Goal: Information Seeking & Learning: Learn about a topic

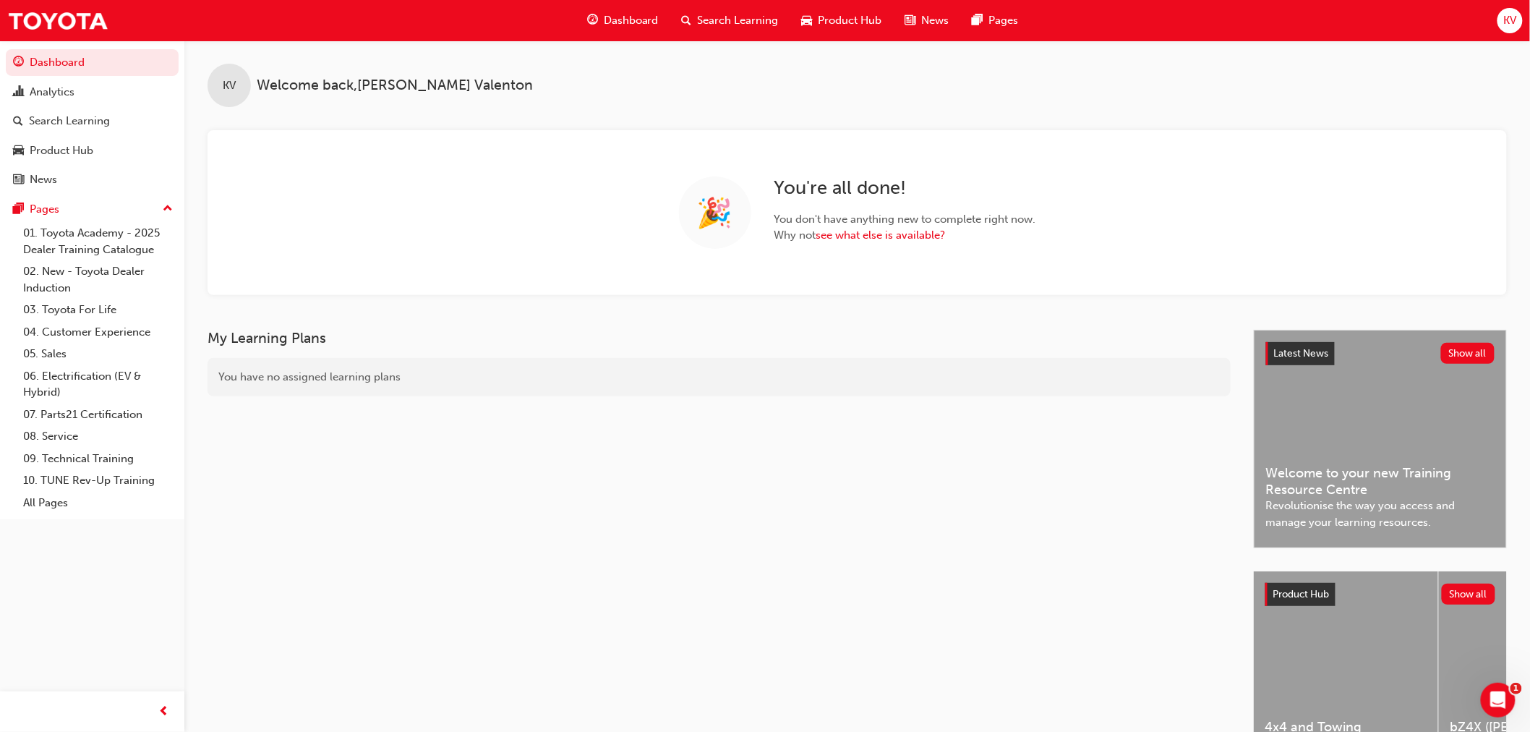
click at [732, 23] on span "Search Learning" at bounding box center [738, 20] width 81 height 17
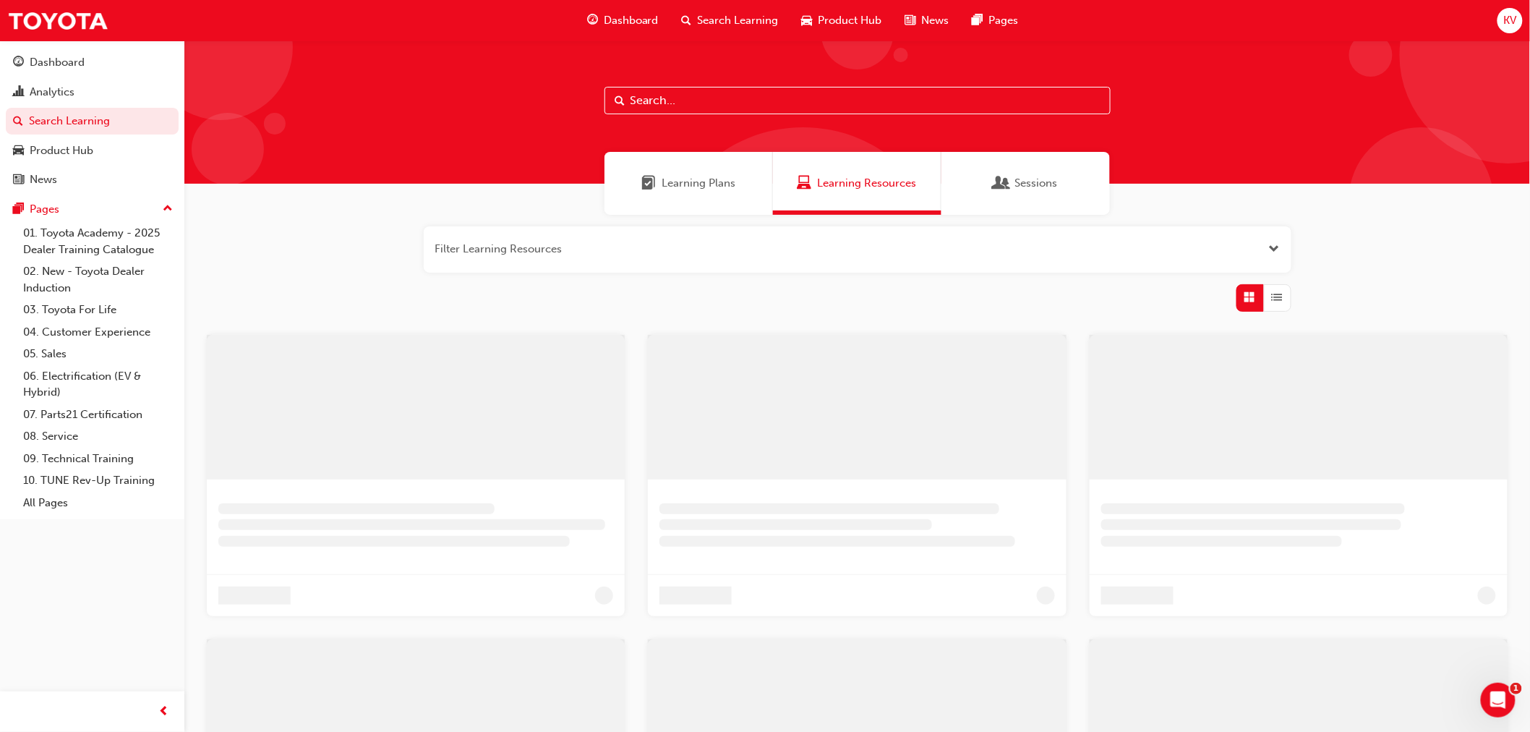
click at [834, 107] on input "text" at bounding box center [857, 100] width 506 height 27
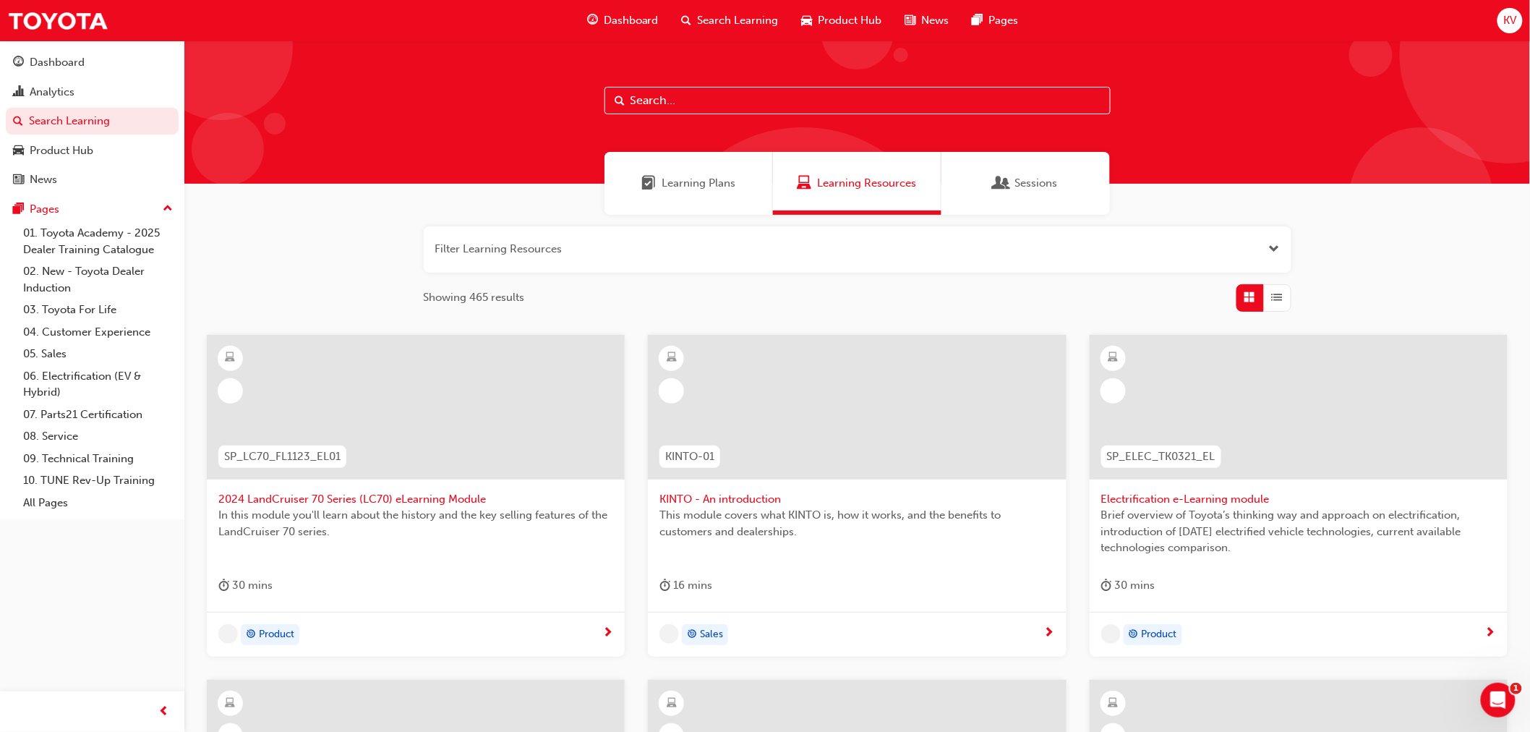
click at [834, 107] on input "text" at bounding box center [857, 100] width 506 height 27
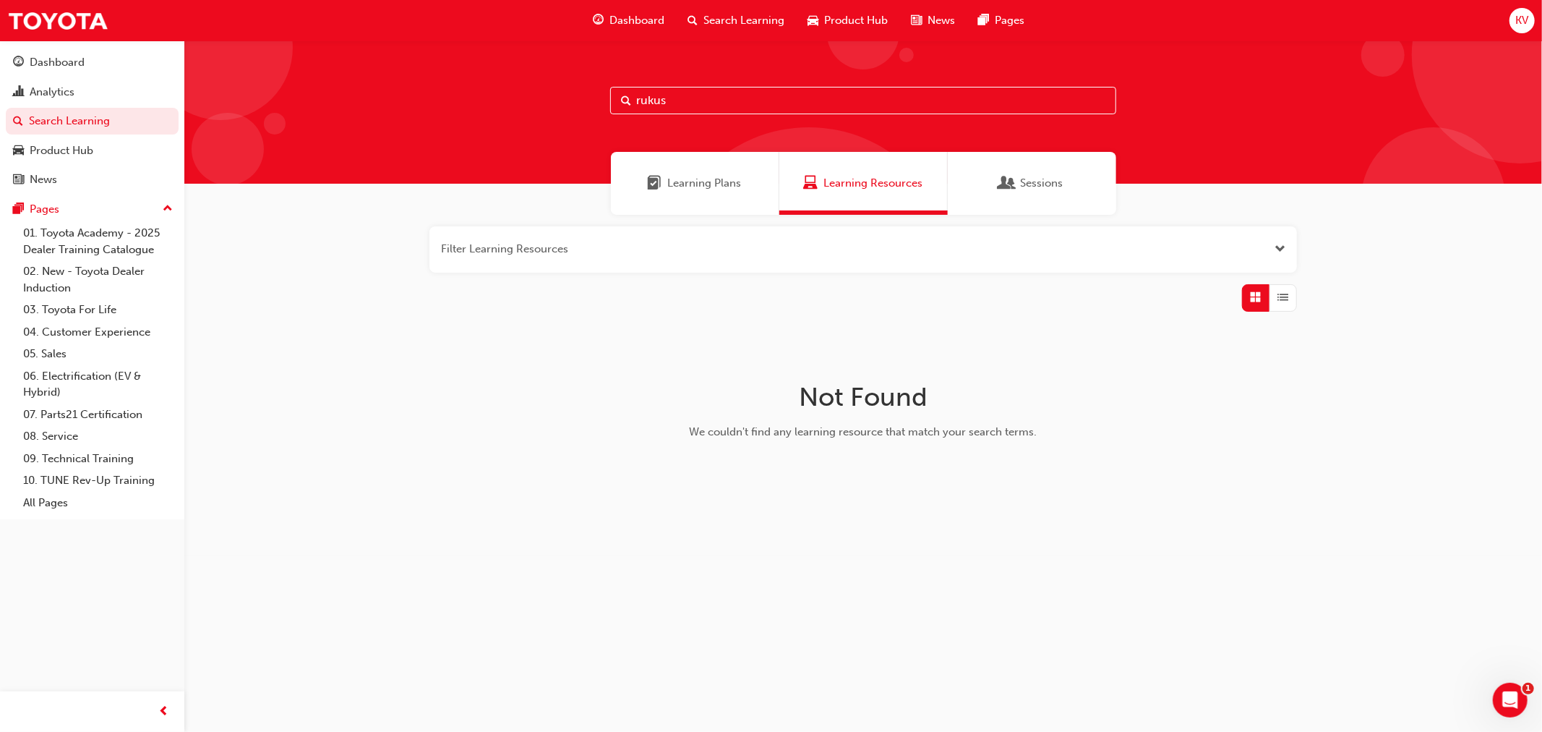
click at [1285, 252] on span "Open the filter" at bounding box center [1280, 249] width 11 height 17
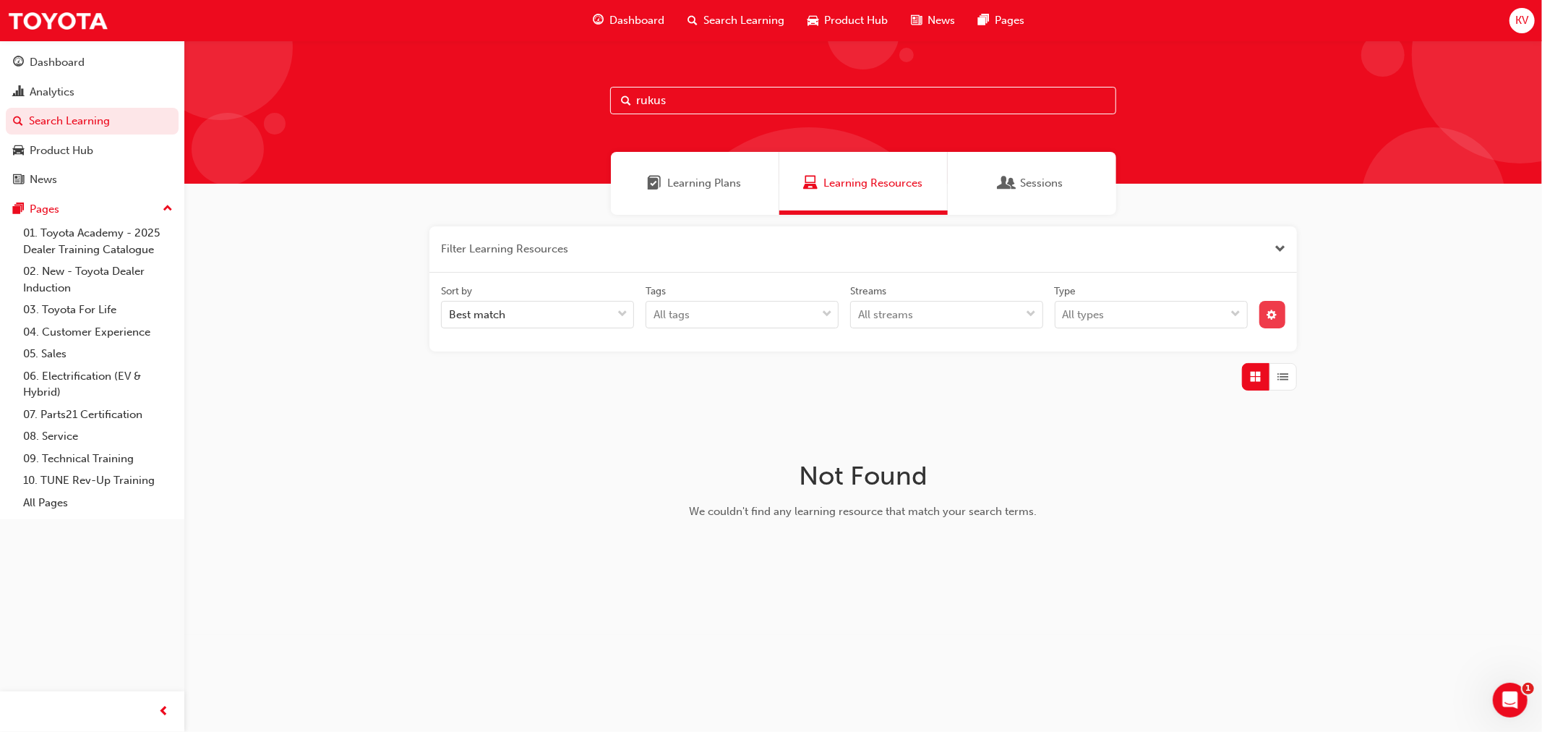
click at [1266, 301] on button "button" at bounding box center [1272, 314] width 27 height 27
click at [1115, 369] on icon at bounding box center [1118, 367] width 10 height 10
click at [1130, 369] on input "Status Live" at bounding box center [1130, 367] width 1 height 12
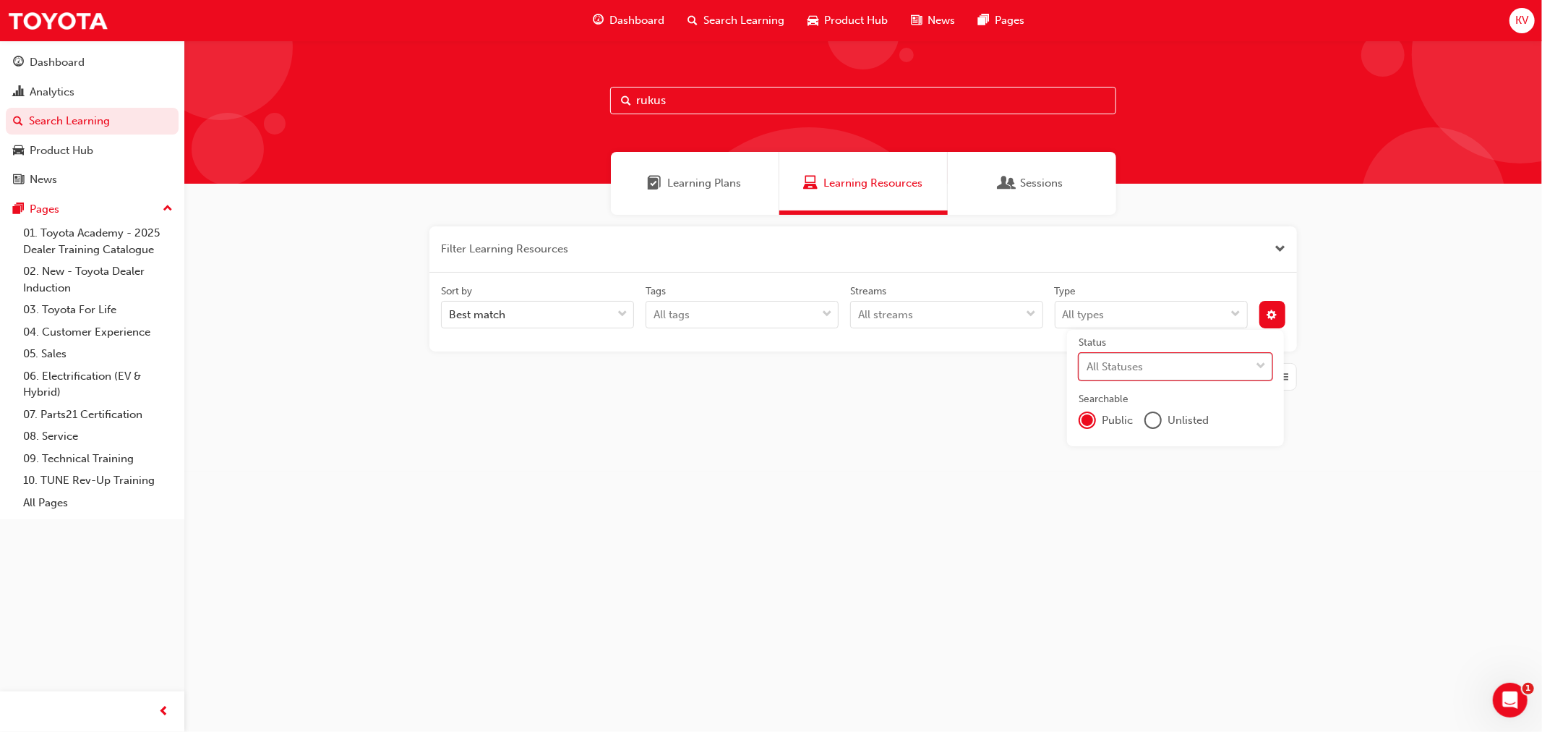
click at [1115, 369] on div "All Statuses" at bounding box center [1115, 366] width 56 height 17
click at [1088, 369] on input "Status option Live, deselected. 0 results available. Select is focused ,type to…" at bounding box center [1087, 365] width 1 height 12
click at [1132, 477] on div "Archived" at bounding box center [1176, 486] width 194 height 28
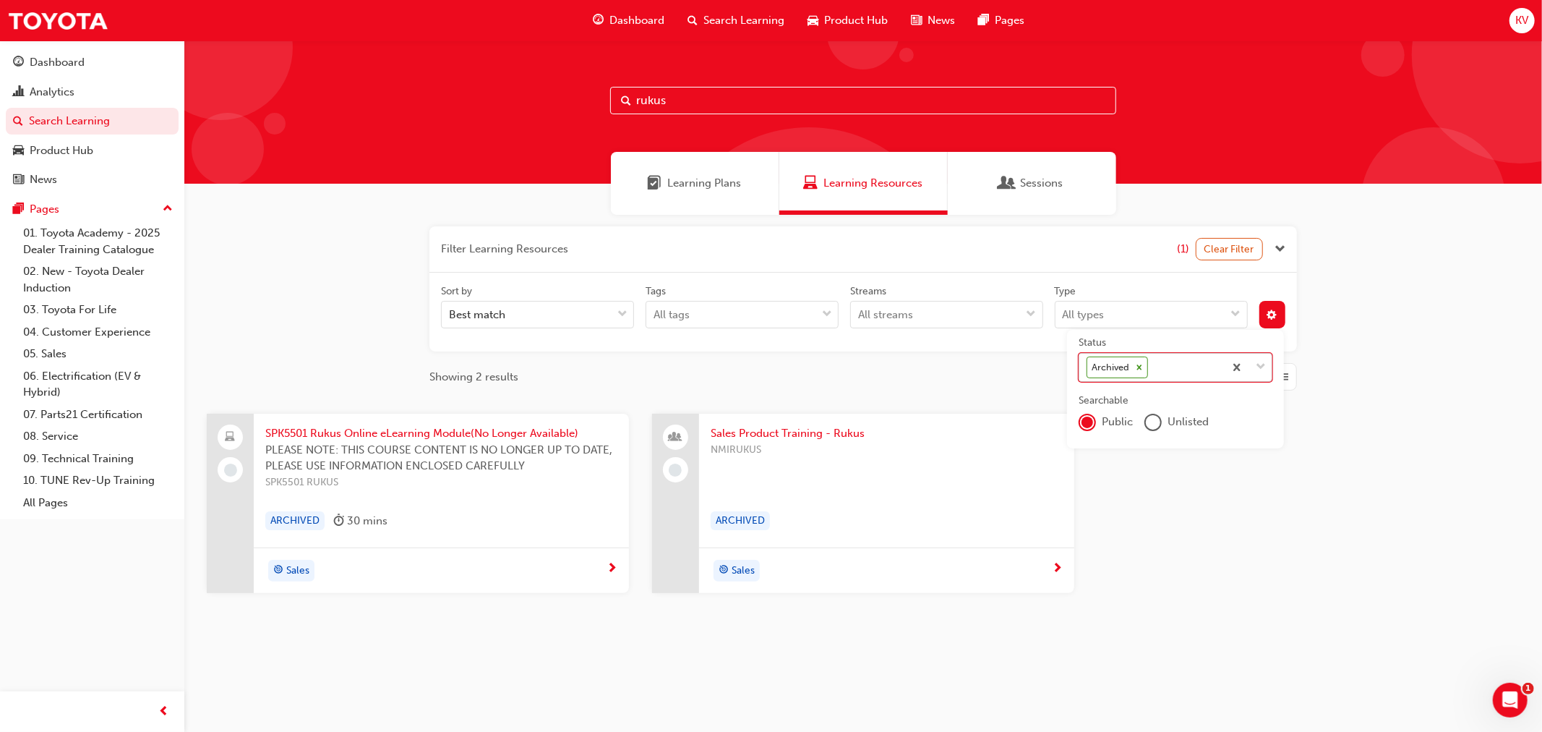
click at [1135, 369] on icon at bounding box center [1139, 367] width 10 height 10
click at [1151, 369] on input "Status option Archived, selected. 0 results available. Select is focused ,type …" at bounding box center [1151, 367] width 1 height 12
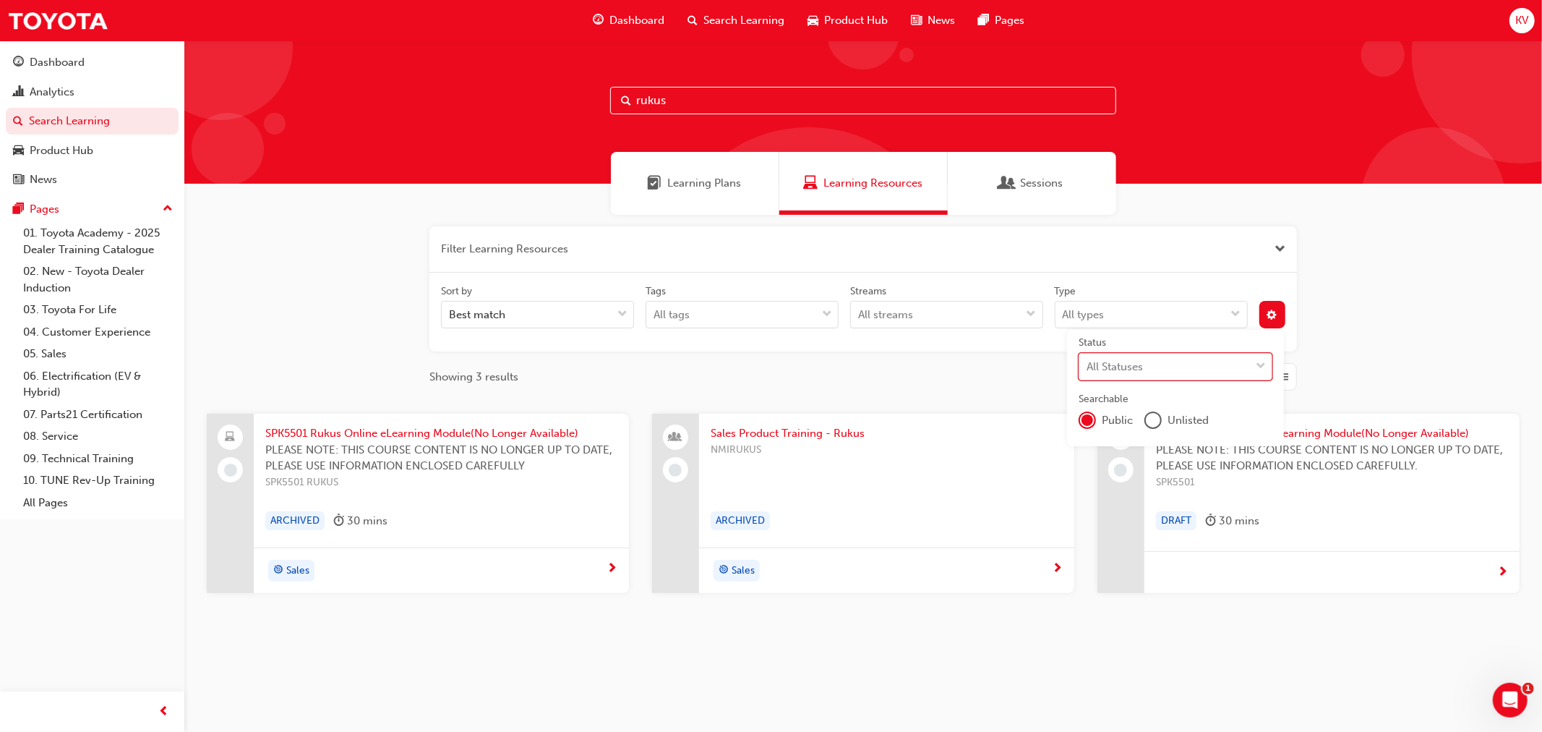
click at [1364, 378] on div "Filter Learning Resources Sort by Best match Tags All tags Streams All streams …" at bounding box center [863, 433] width 1358 height 436
click at [1340, 371] on div "Filter Learning Resources Sort by Best match Tags All tags Streams All streams …" at bounding box center [863, 433] width 1358 height 436
drag, startPoint x: 778, startPoint y: 731, endPoint x: 776, endPoint y: 683, distance: 47.8
click at [776, 683] on div "rukus Learning Plans Learning Resources Sessions Filter Learning Resources Sort…" at bounding box center [863, 368] width 1358 height 656
drag, startPoint x: 800, startPoint y: 102, endPoint x: 161, endPoint y: 13, distance: 645.3
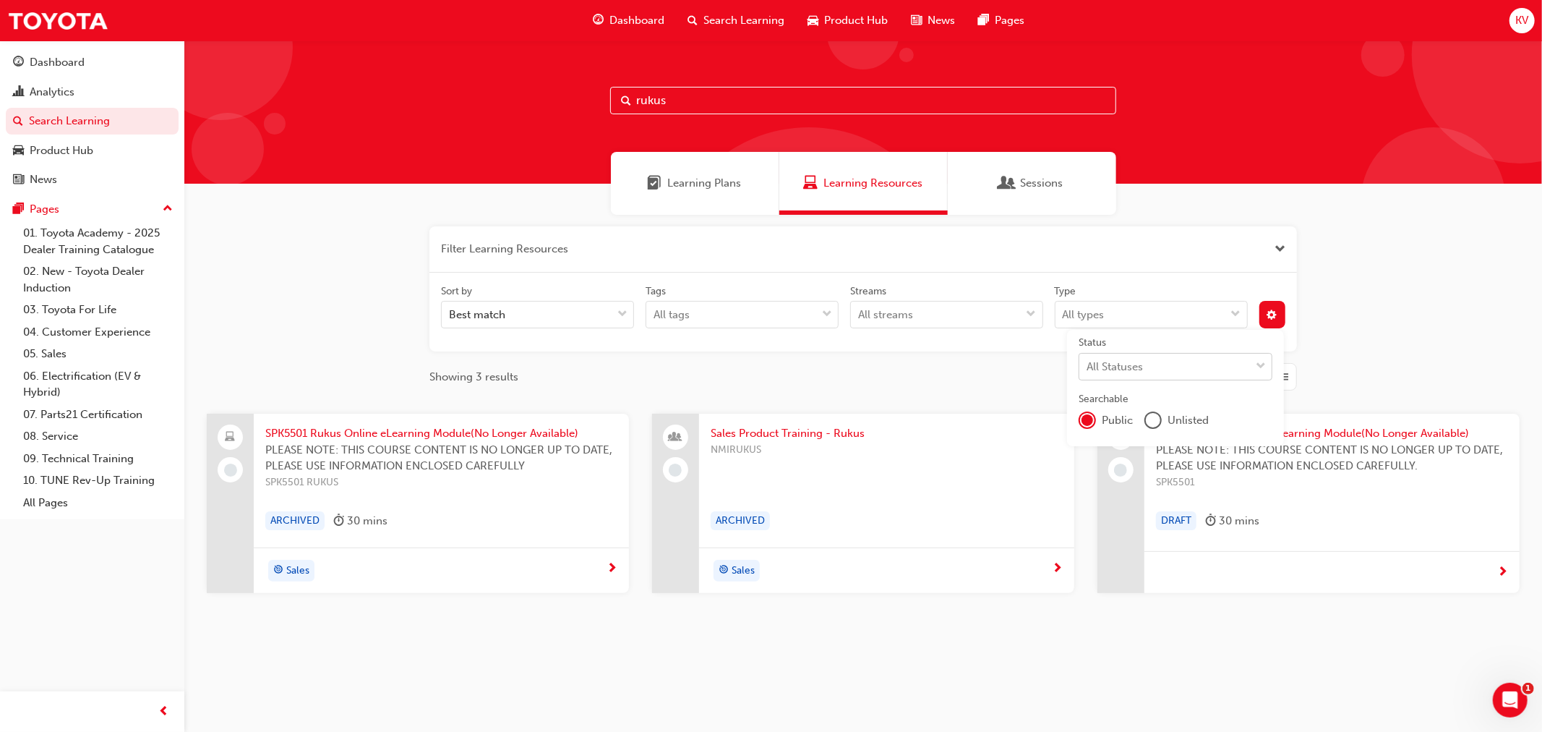
click at [163, 15] on div "Dashboard Search Learning Product Hub News Pages KV Dashboard Analytics Search …" at bounding box center [771, 366] width 1542 height 732
type input "quality questions"
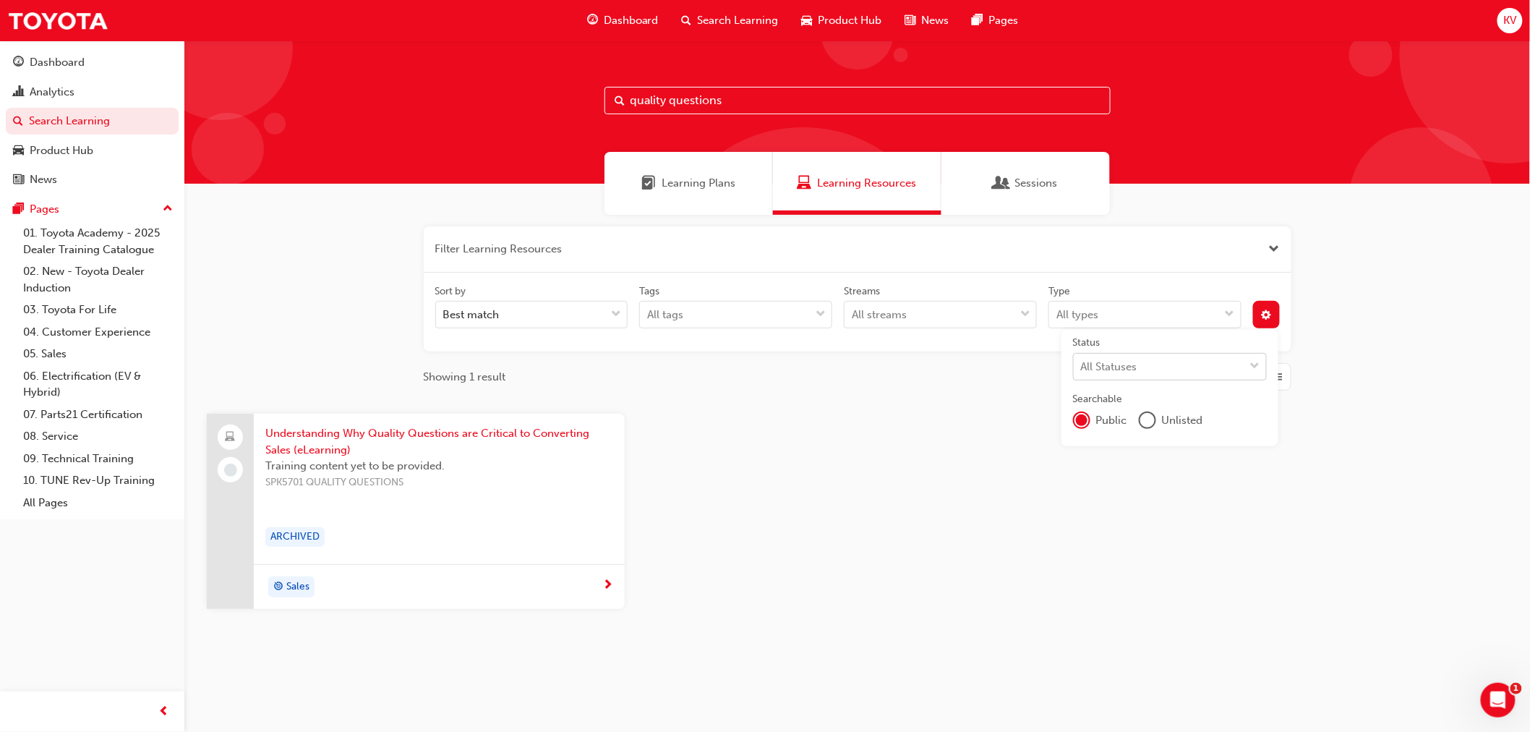
click at [680, 423] on div "Understanding Why Quality Questions are Critical to Converting Sales (eLearning…" at bounding box center [857, 523] width 1324 height 218
click at [532, 423] on div "Understanding Why Quality Questions are Critical to Converting Sales (eLearning…" at bounding box center [439, 489] width 371 height 150
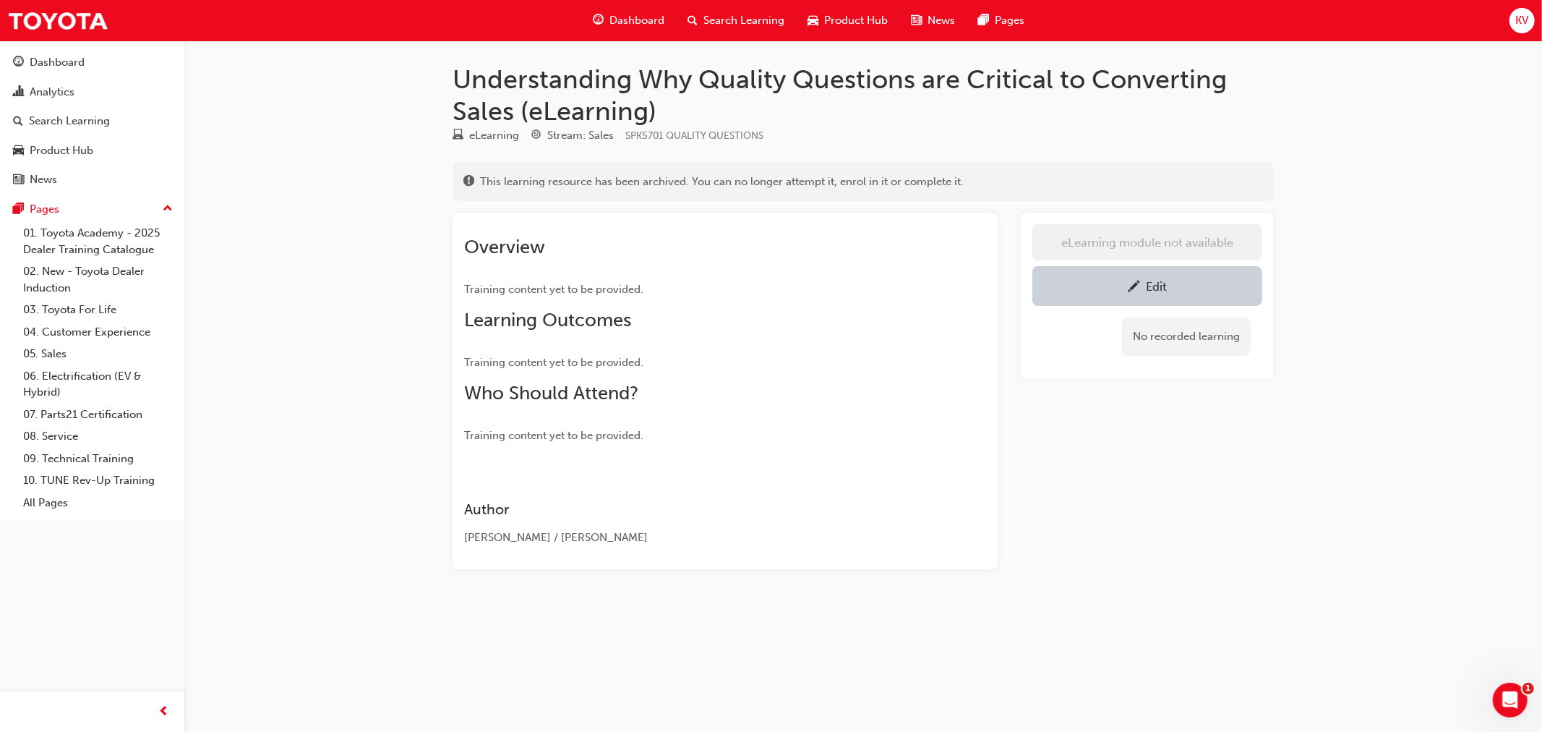
click at [873, 503] on h3 "Author" at bounding box center [699, 509] width 470 height 17
click at [772, 22] on span "Search Learning" at bounding box center [743, 20] width 81 height 17
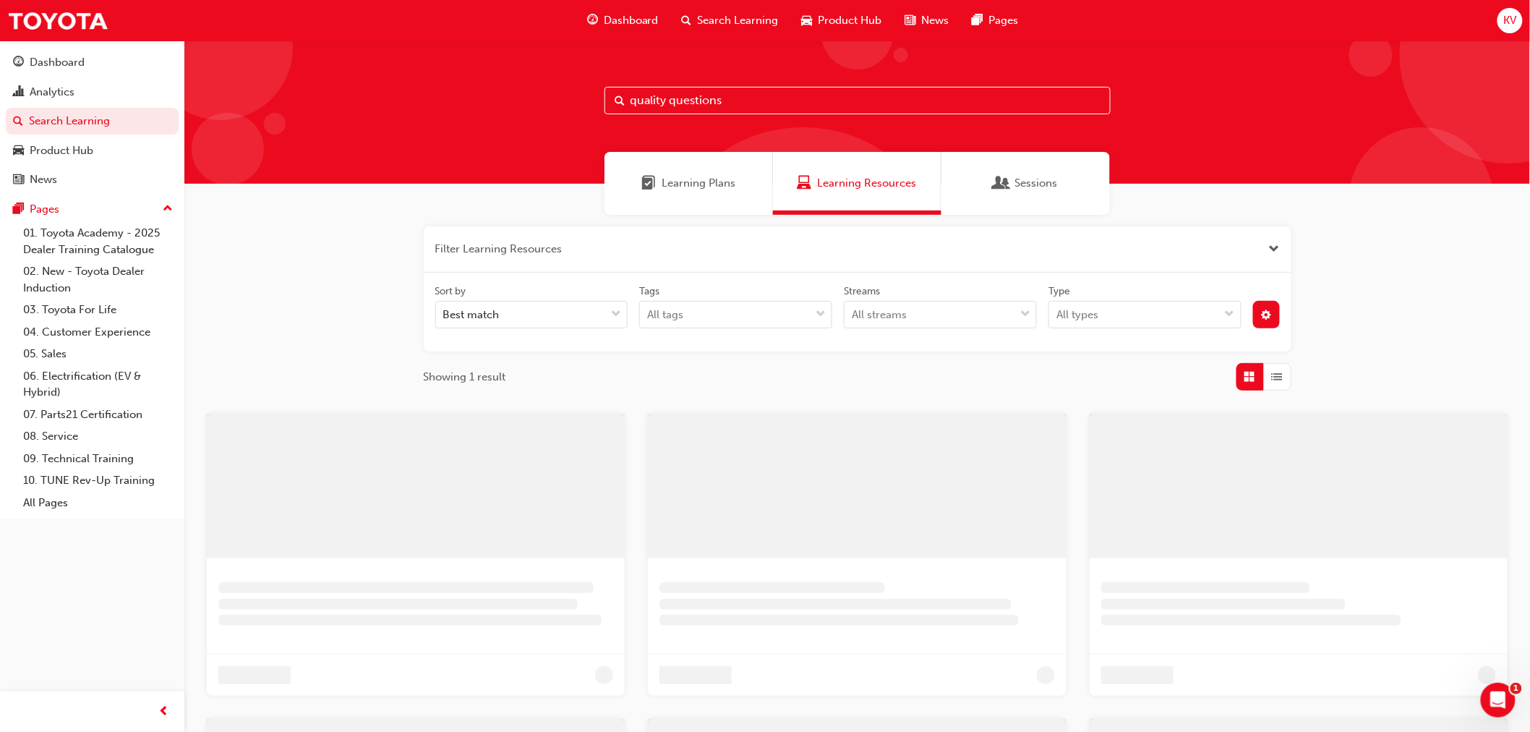
drag, startPoint x: 730, startPoint y: 106, endPoint x: 716, endPoint y: 106, distance: 13.7
click at [730, 106] on input "quality questions" at bounding box center [857, 100] width 506 height 27
drag, startPoint x: 716, startPoint y: 106, endPoint x: 353, endPoint y: 87, distance: 364.1
click at [354, 88] on div "quality questions" at bounding box center [857, 111] width 1346 height 143
click at [353, 87] on div "quality questions" at bounding box center [857, 111] width 1346 height 143
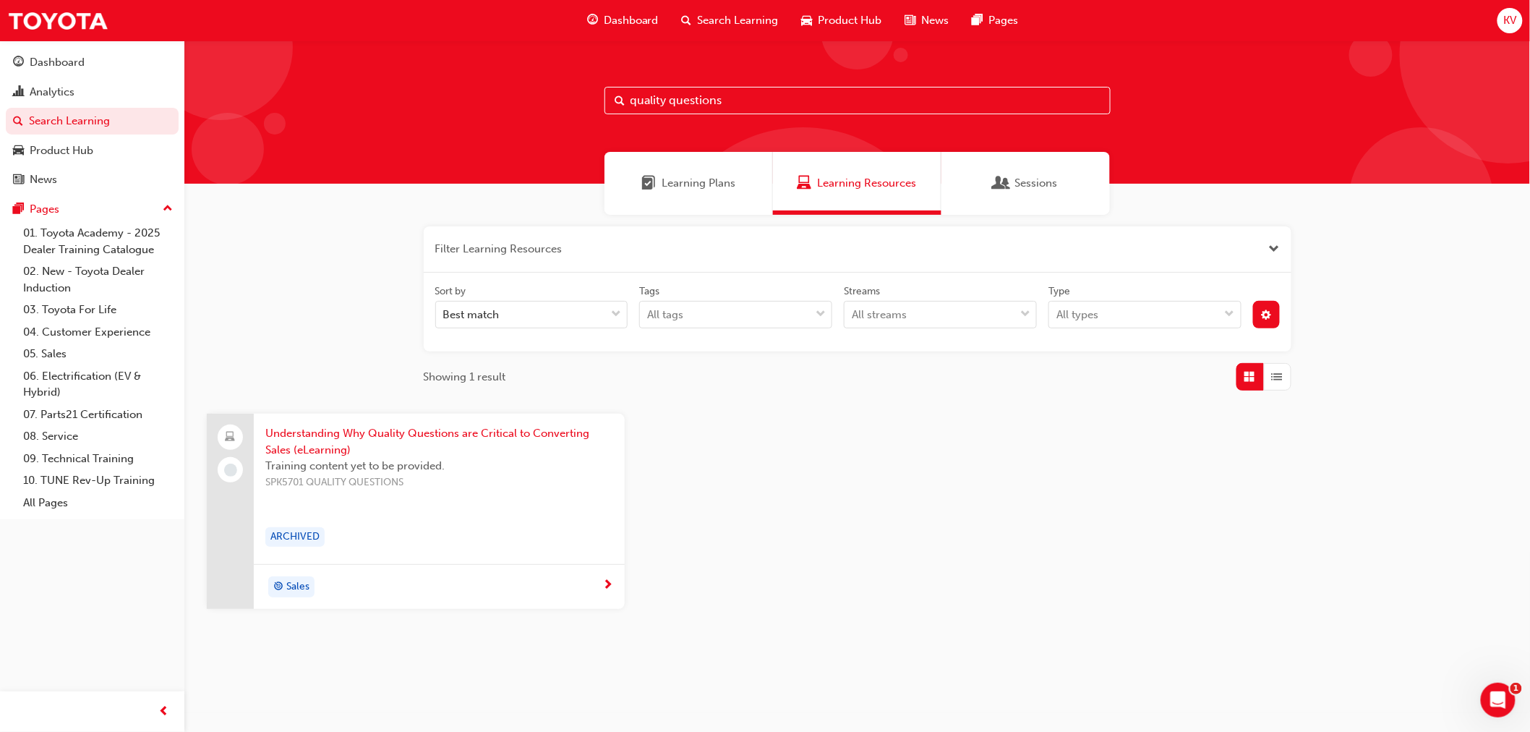
click at [792, 105] on input "quality questions" at bounding box center [857, 100] width 506 height 27
drag, startPoint x: 719, startPoint y: 100, endPoint x: 268, endPoint y: 82, distance: 451.5
click at [268, 82] on div "quality questions" at bounding box center [857, 111] width 1346 height 143
type input "spk901"
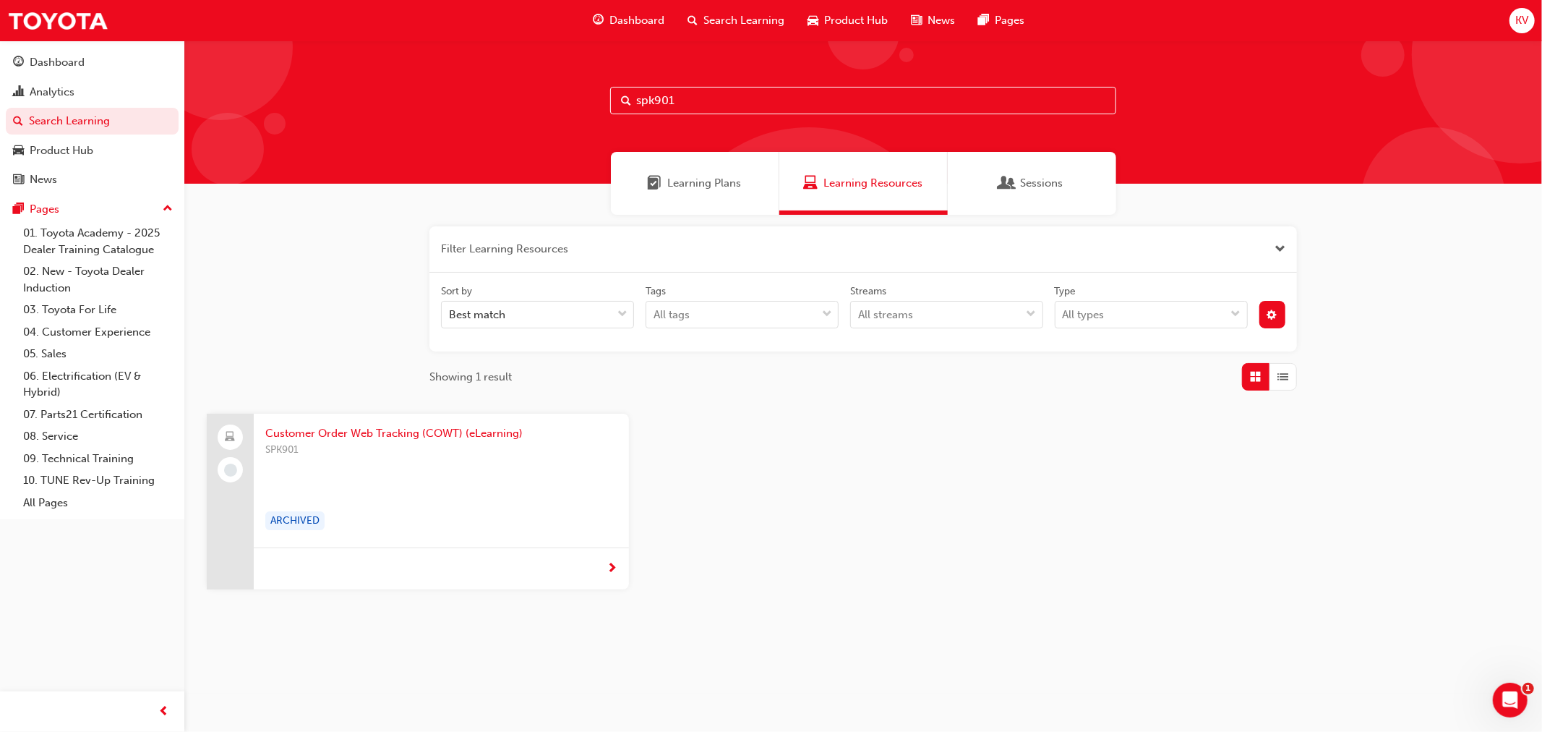
click at [466, 438] on span "Customer Order Web Tracking (COWT) (eLearning)" at bounding box center [441, 433] width 352 height 17
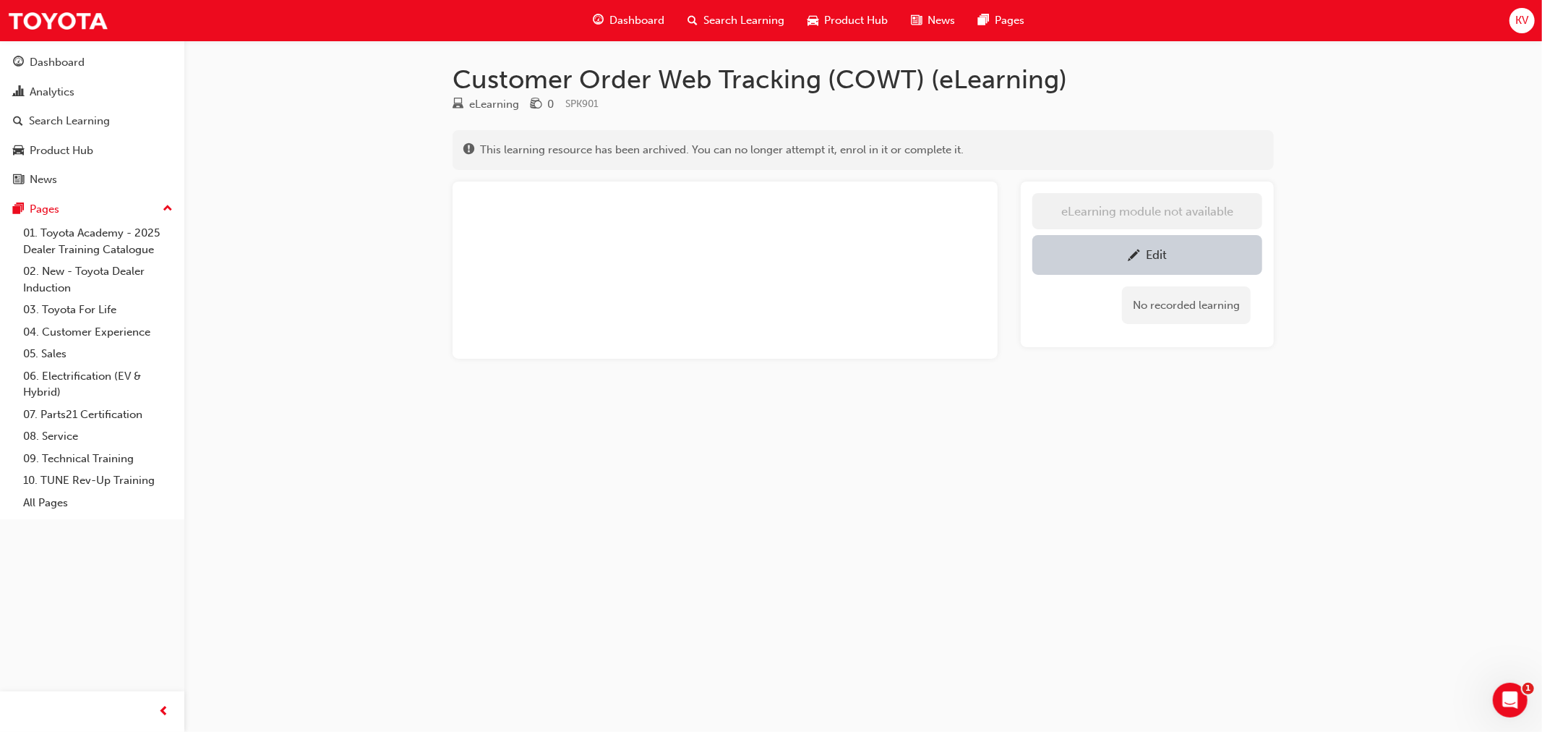
click at [878, 488] on div "Customer Order Web Tracking (COWT) (eLearning) eLearning 0 SPK901 This learning…" at bounding box center [771, 366] width 1542 height 732
click at [739, 24] on span "Search Learning" at bounding box center [743, 20] width 81 height 17
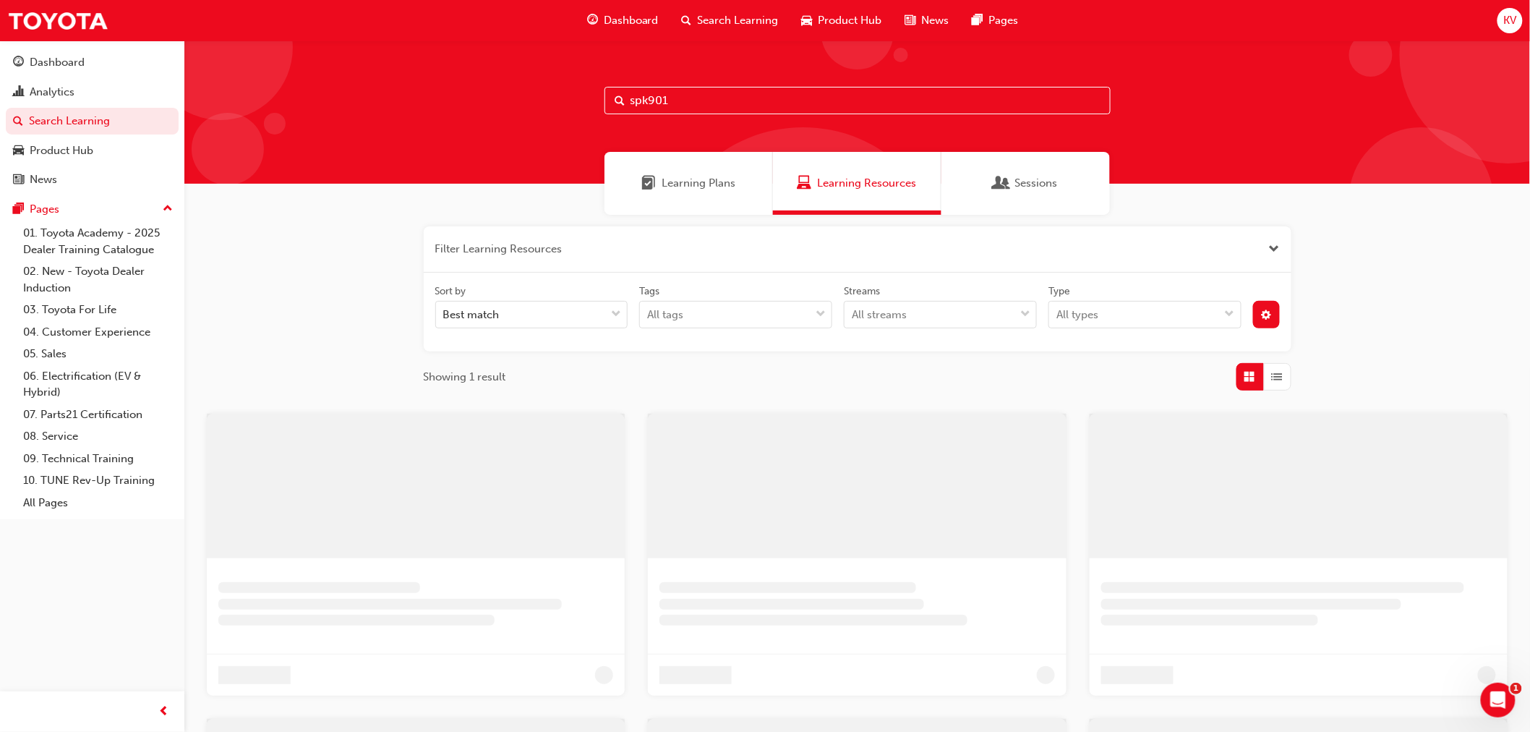
drag, startPoint x: 677, startPoint y: 103, endPoint x: 510, endPoint y: 104, distance: 167.7
click at [531, 103] on div "spk901" at bounding box center [857, 111] width 1346 height 143
paste input "SP_PRADO_FL1020_EL"
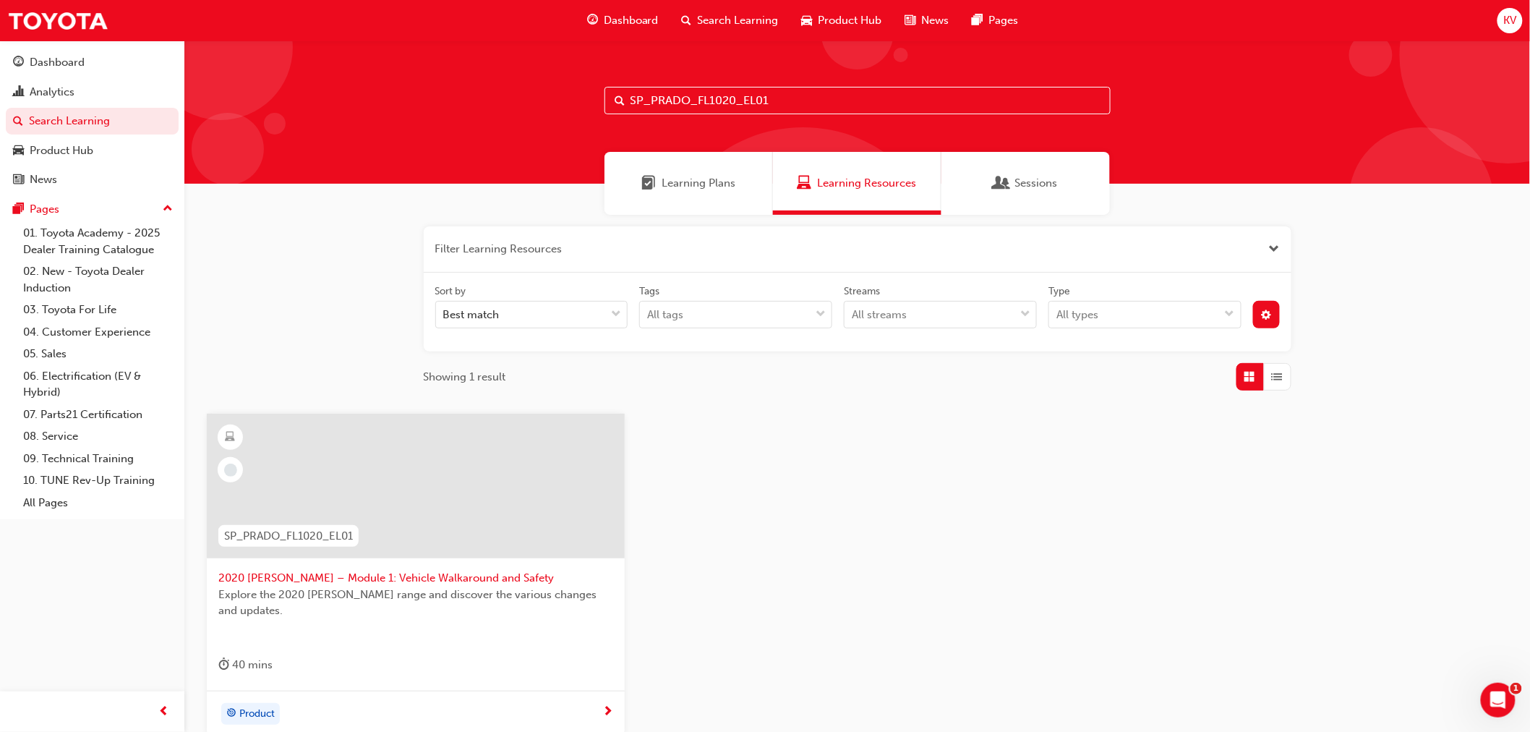
type input "spk901"
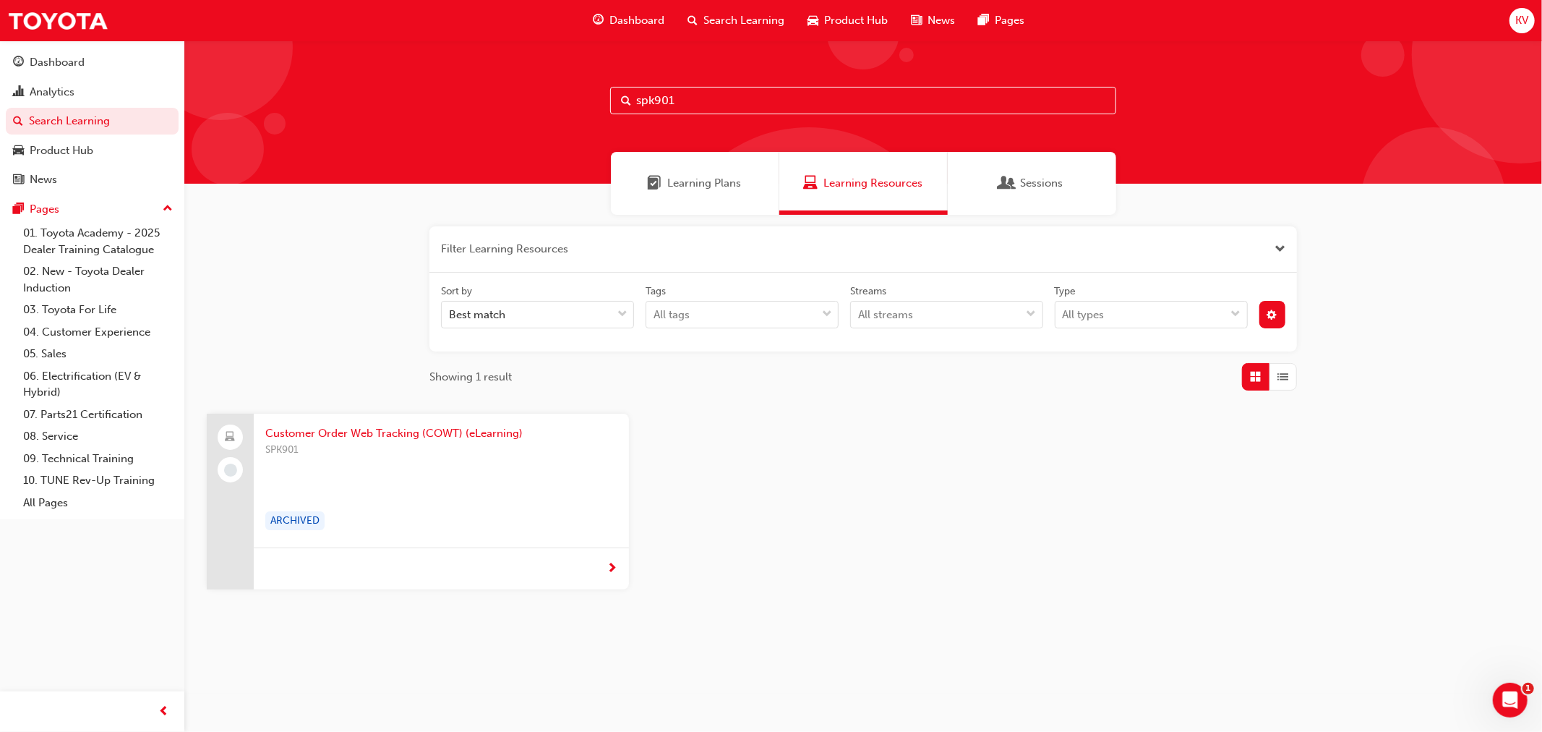
drag, startPoint x: 606, startPoint y: 113, endPoint x: 495, endPoint y: 103, distance: 111.1
click at [495, 103] on div "spk901" at bounding box center [863, 111] width 1358 height 143
